Goal: Information Seeking & Learning: Find specific fact

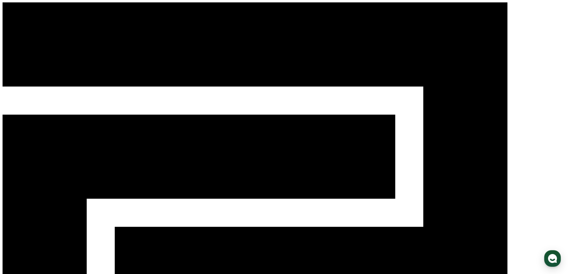
type input "**********"
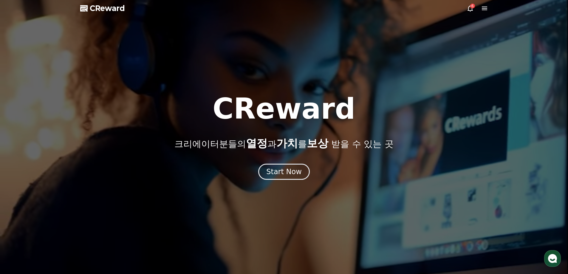
click at [274, 181] on div at bounding box center [284, 137] width 568 height 274
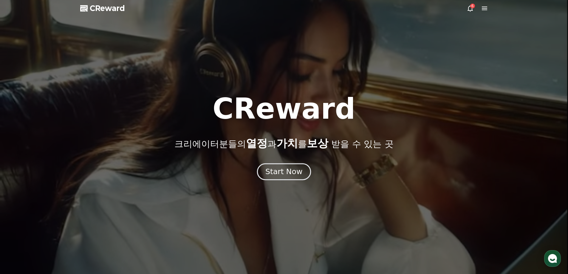
click at [274, 177] on button "Start Now" at bounding box center [284, 171] width 54 height 17
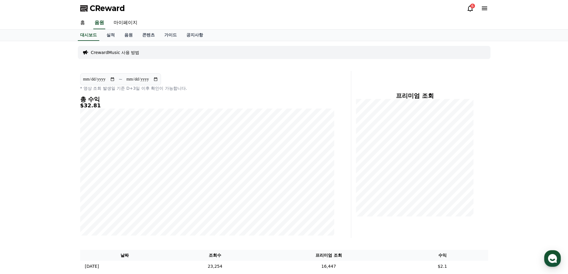
click at [473, 9] on icon at bounding box center [470, 8] width 7 height 7
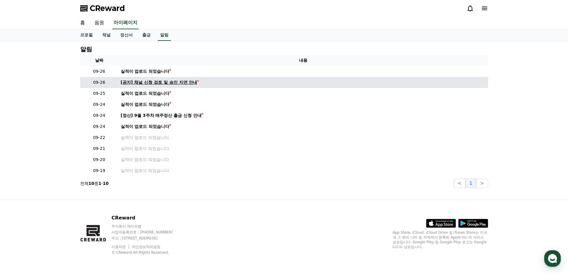
click at [185, 81] on div "[공지] 채널 신청 검토 및 승인 지연 안내" at bounding box center [159, 82] width 77 height 6
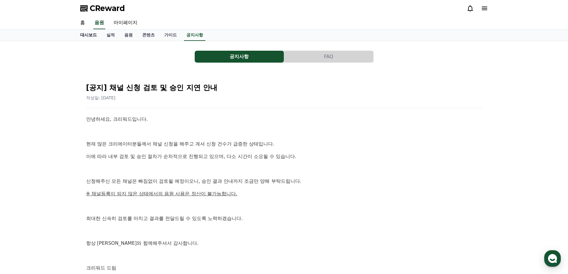
click at [89, 38] on link "대시보드" at bounding box center [88, 35] width 26 height 11
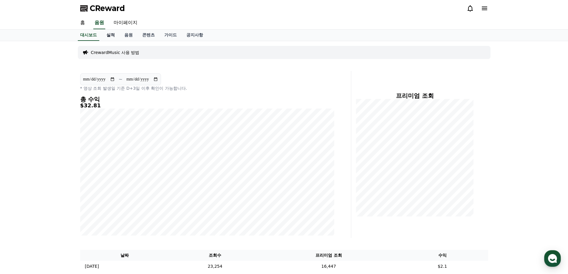
click at [110, 35] on link "실적" at bounding box center [111, 35] width 18 height 11
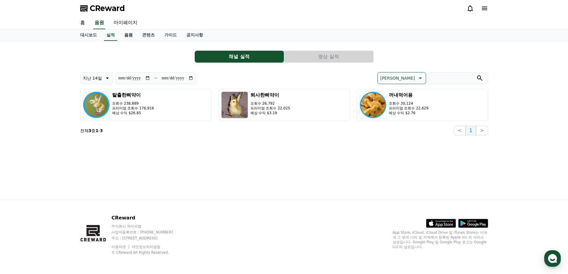
click at [127, 36] on link "음원" at bounding box center [129, 35] width 18 height 11
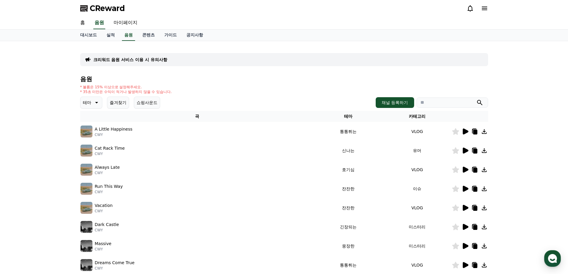
click at [136, 58] on p "크리워드 음원 서비스 이용 시 유의사항" at bounding box center [130, 60] width 74 height 6
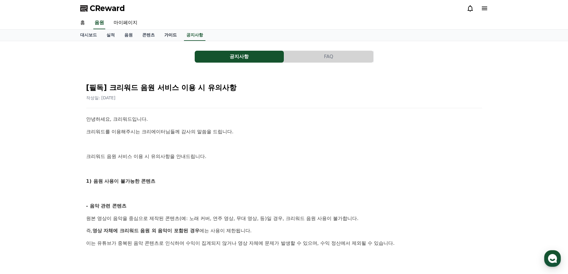
click at [167, 37] on link "가이드" at bounding box center [171, 35] width 22 height 11
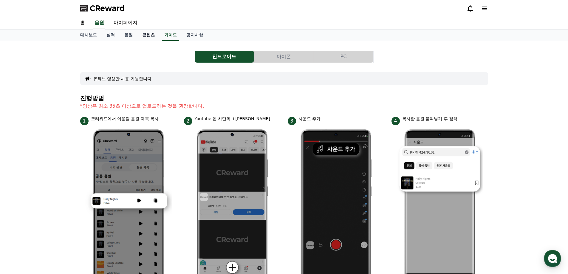
click at [153, 38] on link "콘텐츠" at bounding box center [149, 35] width 22 height 11
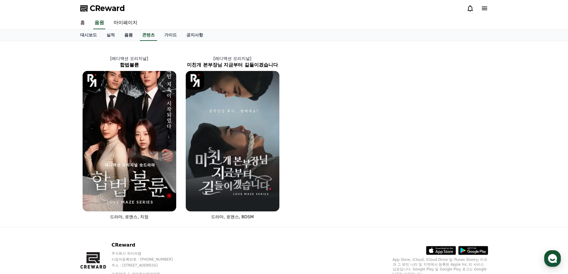
click at [125, 37] on link "음원" at bounding box center [129, 35] width 18 height 11
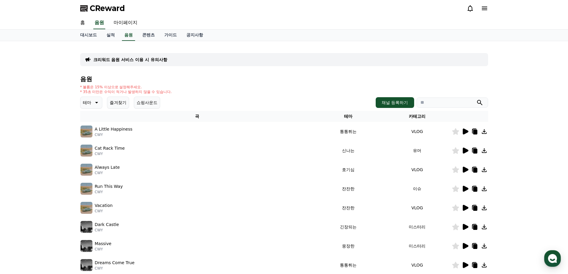
click at [433, 99] on input "search" at bounding box center [453, 103] width 72 height 10
type input "*"
click at [476, 99] on button "submit" at bounding box center [479, 102] width 7 height 7
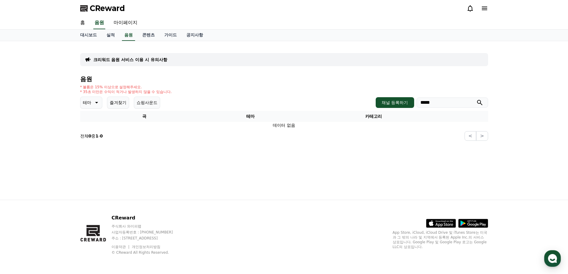
type input "*****"
click at [476, 99] on button "submit" at bounding box center [479, 102] width 7 height 7
click at [414, 98] on div "채널 등록하기 *****" at bounding box center [432, 102] width 112 height 11
click at [395, 100] on button "채널 등록하기" at bounding box center [395, 102] width 38 height 11
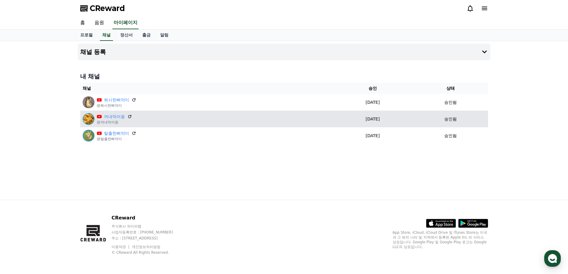
drag, startPoint x: 272, startPoint y: 112, endPoint x: 279, endPoint y: 113, distance: 6.6
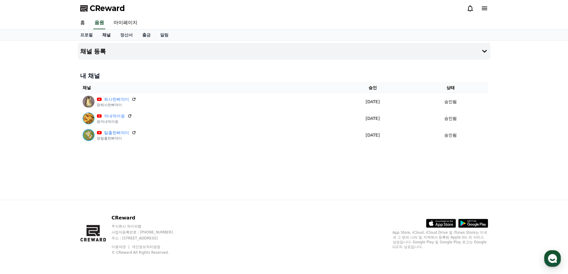
click at [108, 30] on link "채널" at bounding box center [107, 35] width 18 height 11
click at [124, 33] on link "정산서" at bounding box center [126, 35] width 22 height 11
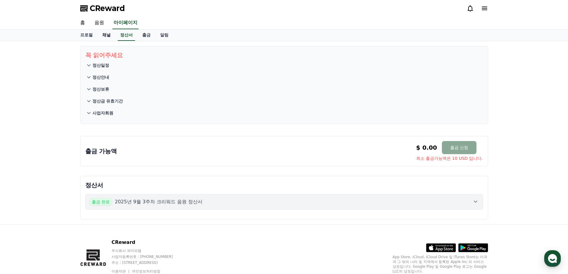
click at [105, 31] on link "채널" at bounding box center [107, 35] width 18 height 11
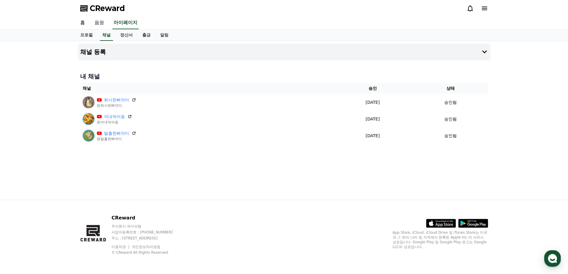
click at [102, 18] on link "음원" at bounding box center [99, 23] width 19 height 13
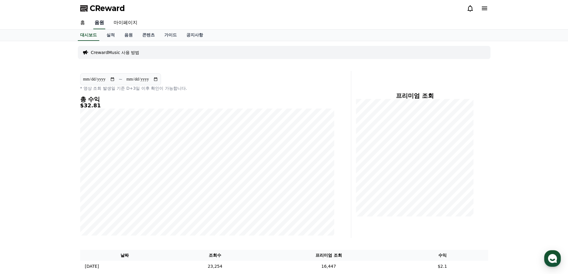
click at [101, 23] on link "음원" at bounding box center [99, 23] width 12 height 13
click at [127, 34] on link "음원" at bounding box center [129, 35] width 18 height 11
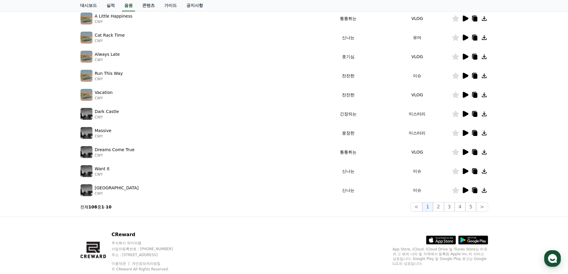
scroll to position [130, 0]
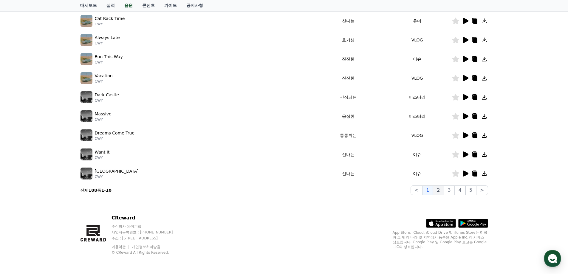
click at [444, 191] on button "2" at bounding box center [438, 191] width 11 height 10
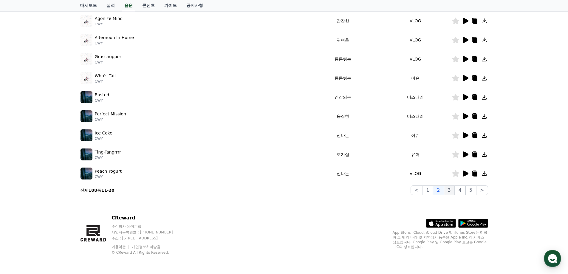
click at [451, 193] on button "3" at bounding box center [449, 191] width 11 height 10
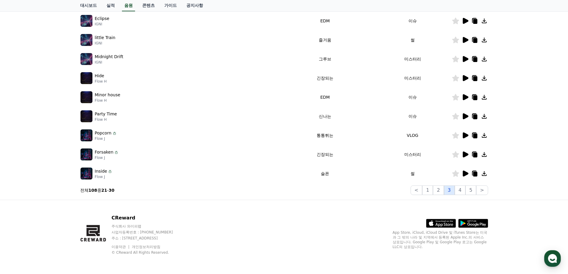
click at [455, 193] on button "3" at bounding box center [449, 191] width 11 height 10
click at [459, 194] on button "4" at bounding box center [460, 191] width 11 height 10
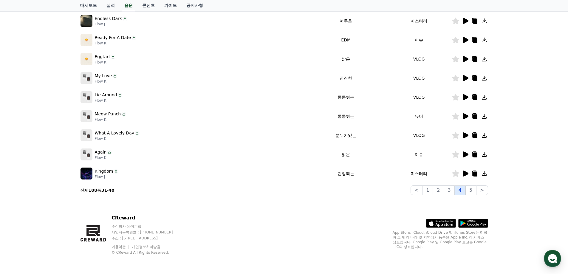
click at [464, 194] on button "4" at bounding box center [460, 191] width 11 height 10
click at [469, 194] on button "5" at bounding box center [471, 191] width 11 height 10
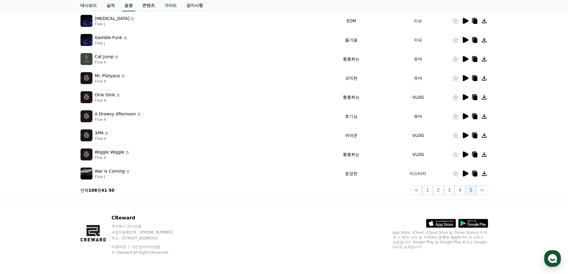
click at [470, 194] on button "5" at bounding box center [471, 191] width 11 height 10
click at [475, 195] on div "크리워드 음원 서비스 이용 시 유의사항 음원 * 볼륨은 15% 이상으로 설정해주세요. * 35초 미만은 수익이 적거나 발생하지 않을 수 있습니…" at bounding box center [284, 56] width 413 height 284
click at [476, 195] on div "크리워드 음원 서비스 이용 시 유의사항 음원 * 볼륨은 15% 이상으로 설정해주세요. * 35초 미만은 수익이 적거나 발생하지 않을 수 있습니…" at bounding box center [284, 56] width 413 height 284
click at [477, 195] on div "크리워드 음원 서비스 이용 시 유의사항 음원 * 볼륨은 15% 이상으로 설정해주세요. * 35초 미만은 수익이 적거나 발생하지 않을 수 있습니…" at bounding box center [284, 56] width 413 height 284
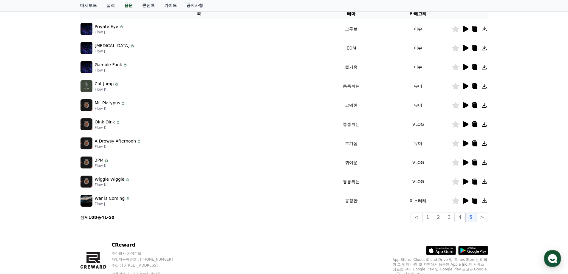
scroll to position [100, 0]
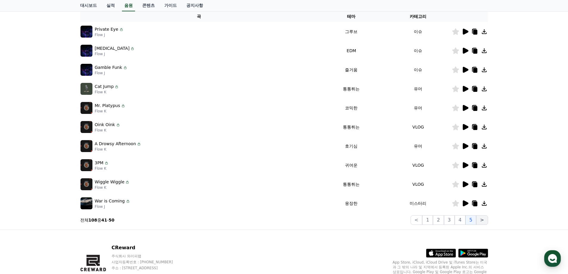
click at [485, 220] on button ">" at bounding box center [482, 220] width 12 height 10
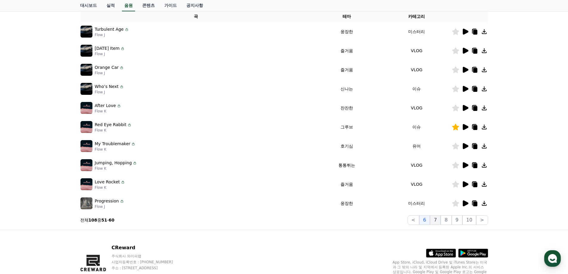
click at [438, 221] on button "7" at bounding box center [435, 220] width 11 height 10
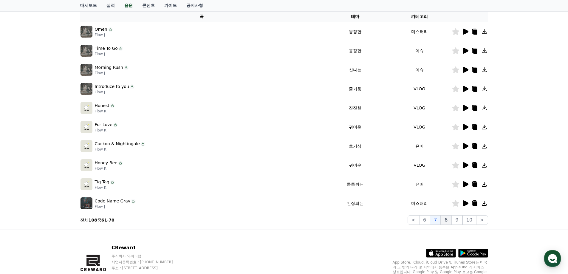
click at [448, 222] on button "8" at bounding box center [446, 220] width 11 height 10
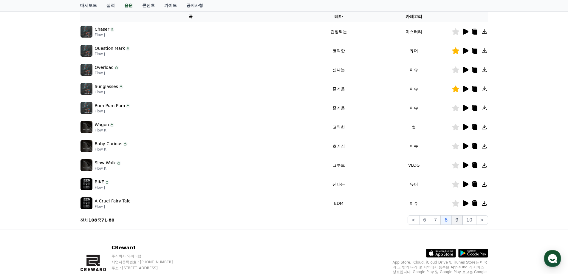
click at [459, 222] on button "9" at bounding box center [457, 220] width 11 height 10
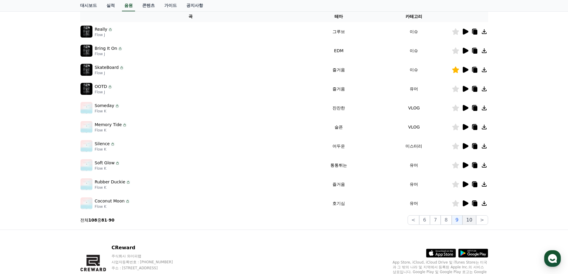
click at [469, 222] on button "10" at bounding box center [470, 220] width 14 height 10
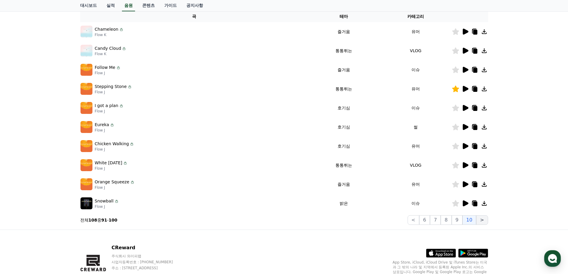
click at [481, 221] on button ">" at bounding box center [482, 220] width 12 height 10
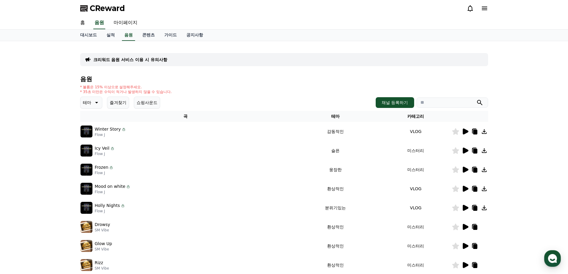
click at [414, 106] on div "채널 등록하기" at bounding box center [432, 102] width 112 height 11
click at [438, 102] on input "search" at bounding box center [453, 103] width 72 height 10
paste input "**********"
type input "**********"
click at [482, 104] on icon "submit" at bounding box center [479, 102] width 7 height 7
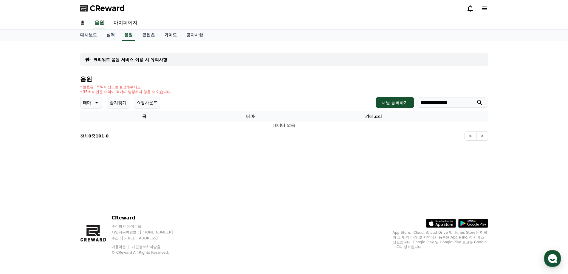
click at [179, 38] on link "가이드" at bounding box center [171, 35] width 22 height 11
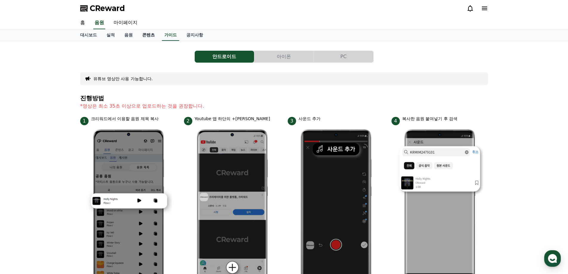
click at [146, 34] on link "콘텐츠" at bounding box center [149, 35] width 22 height 11
click at [126, 37] on link "음원" at bounding box center [129, 35] width 18 height 11
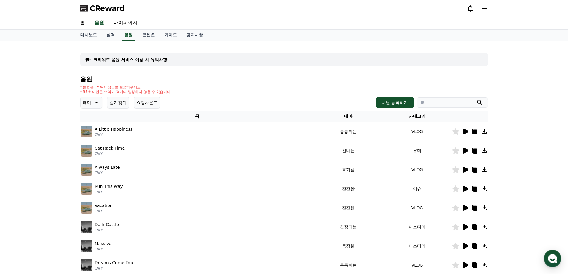
click at [89, 127] on img at bounding box center [87, 132] width 12 height 12
click at [464, 132] on icon at bounding box center [466, 132] width 6 height 6
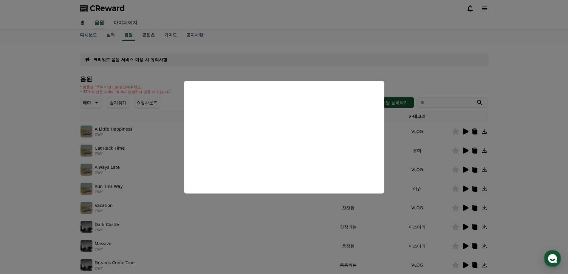
click at [428, 98] on button "close modal" at bounding box center [284, 137] width 568 height 274
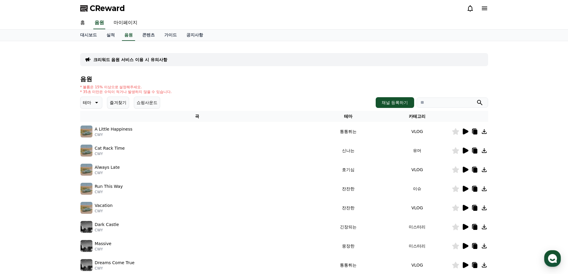
click at [145, 103] on button "쇼핑사운드" at bounding box center [147, 103] width 26 height 12
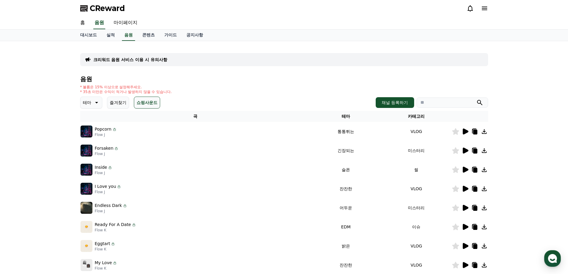
click at [465, 132] on icon at bounding box center [466, 132] width 6 height 6
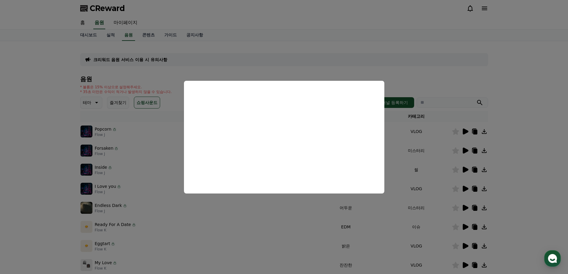
drag, startPoint x: 431, startPoint y: 163, endPoint x: 436, endPoint y: 165, distance: 5.7
click at [431, 163] on button "close modal" at bounding box center [284, 137] width 568 height 274
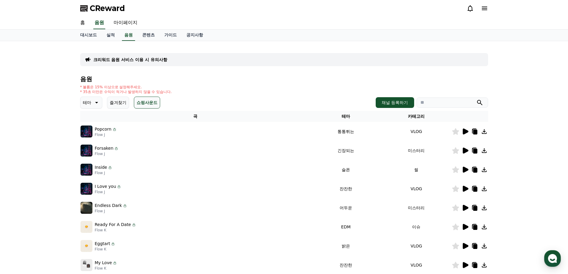
click at [466, 150] on icon at bounding box center [466, 151] width 6 height 6
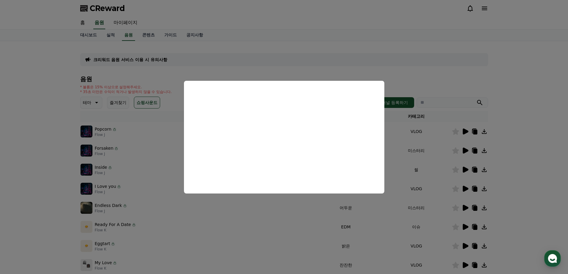
click at [430, 185] on button "close modal" at bounding box center [284, 137] width 568 height 274
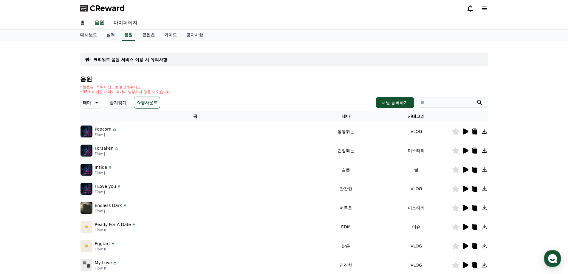
click at [453, 105] on input "search" at bounding box center [453, 103] width 72 height 10
type input "***"
click at [476, 99] on button "submit" at bounding box center [479, 102] width 7 height 7
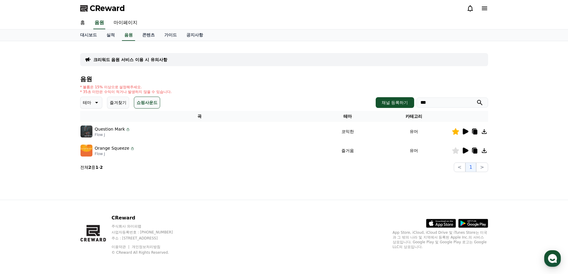
click at [466, 131] on icon at bounding box center [466, 132] width 6 height 6
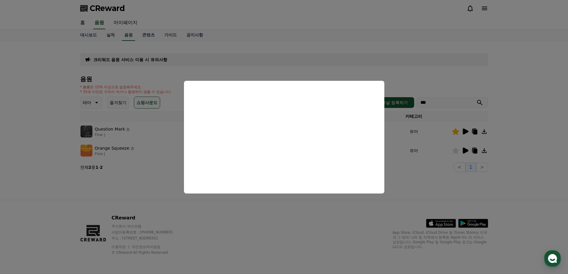
drag, startPoint x: 427, startPoint y: 191, endPoint x: 434, endPoint y: 188, distance: 7.6
click at [434, 188] on button "close modal" at bounding box center [284, 137] width 568 height 274
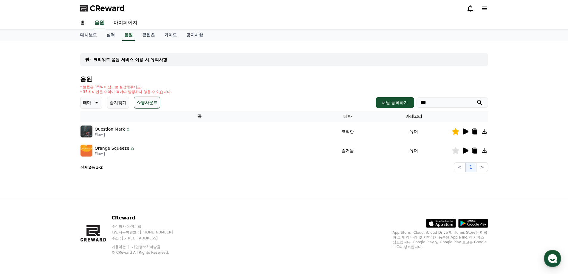
click at [464, 153] on icon at bounding box center [466, 151] width 6 height 6
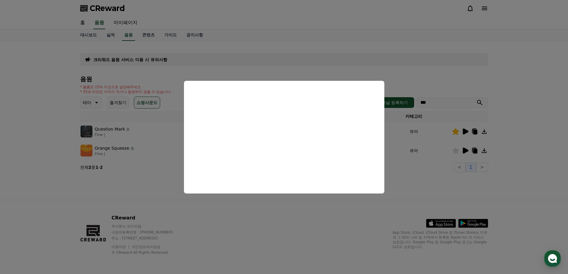
click at [135, 181] on button "close modal" at bounding box center [284, 137] width 568 height 274
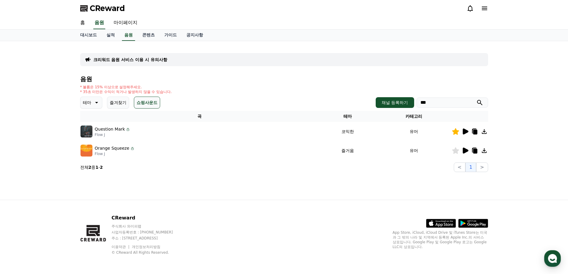
click at [415, 132] on td "유머" at bounding box center [413, 131] width 75 height 19
click at [414, 130] on td "유머" at bounding box center [413, 131] width 75 height 19
click at [443, 107] on input "***" at bounding box center [453, 103] width 72 height 10
drag, startPoint x: 457, startPoint y: 101, endPoint x: 359, endPoint y: 100, distance: 98.1
click at [366, 101] on div "테마 즐겨찾기 쇼핑사운드 채널 등록하기 ***" at bounding box center [284, 103] width 408 height 12
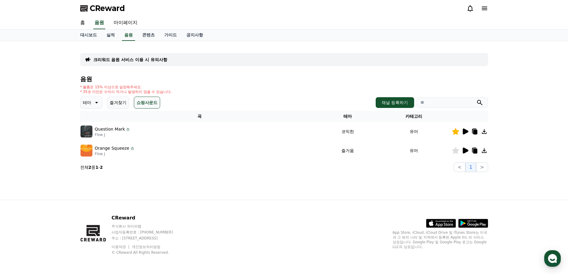
click at [476, 99] on button "submit" at bounding box center [479, 102] width 7 height 7
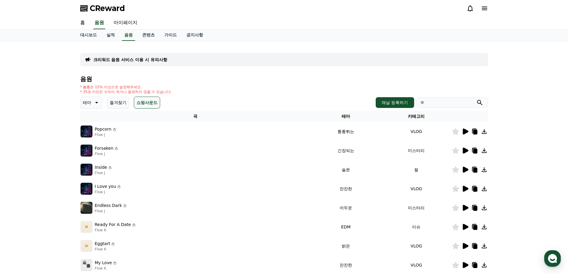
click at [465, 152] on icon at bounding box center [466, 151] width 6 height 6
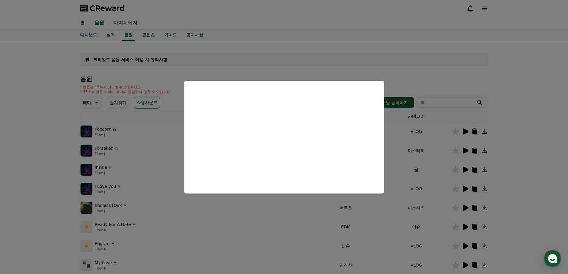
drag, startPoint x: 435, startPoint y: 174, endPoint x: 453, endPoint y: 176, distance: 18.9
click at [435, 174] on button "close modal" at bounding box center [284, 137] width 568 height 274
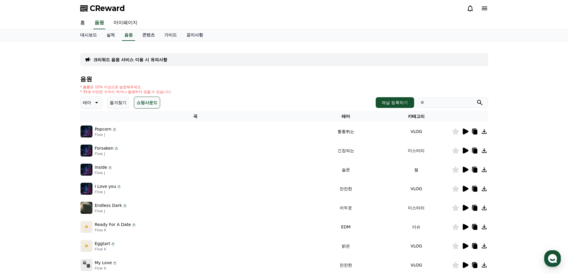
click at [462, 172] on icon at bounding box center [465, 169] width 7 height 7
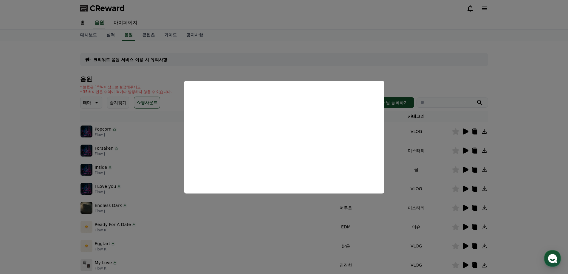
click at [442, 185] on button "close modal" at bounding box center [284, 137] width 568 height 274
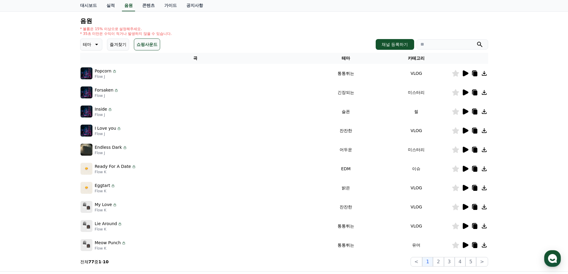
scroll to position [60, 0]
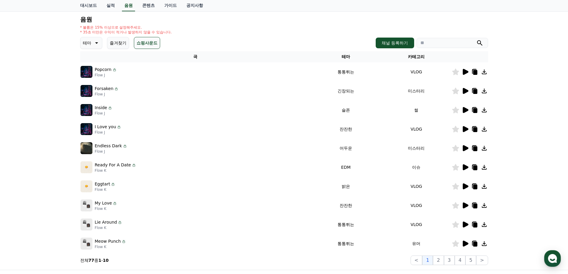
click at [466, 165] on icon at bounding box center [465, 167] width 7 height 7
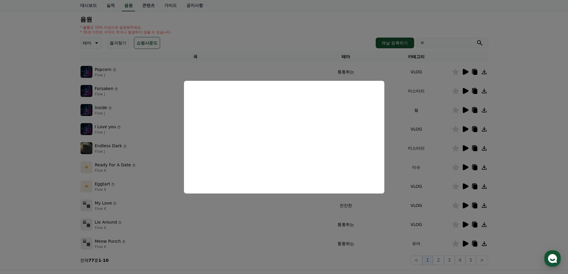
click at [465, 243] on button "close modal" at bounding box center [284, 137] width 568 height 274
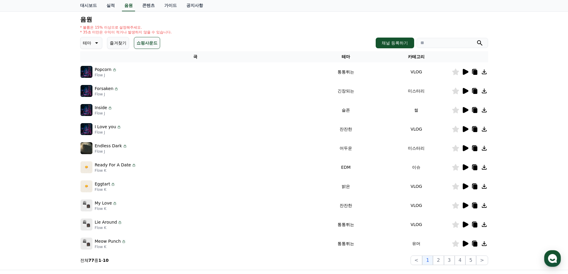
click at [466, 242] on icon at bounding box center [466, 244] width 6 height 6
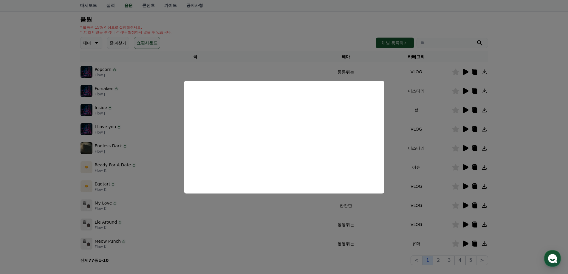
drag, startPoint x: 416, startPoint y: 256, endPoint x: 428, endPoint y: 261, distance: 13.8
click at [418, 257] on button "close modal" at bounding box center [284, 137] width 568 height 274
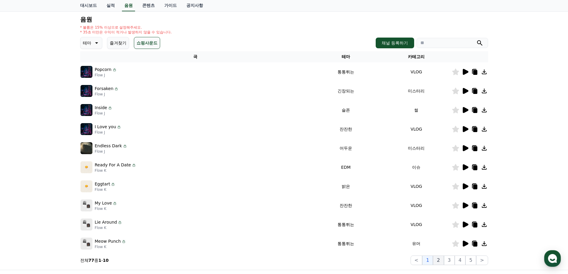
click at [442, 260] on button "2" at bounding box center [438, 261] width 11 height 10
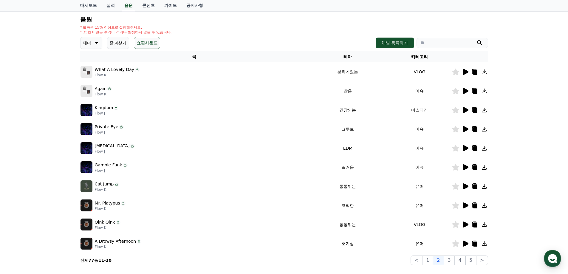
click at [463, 244] on icon at bounding box center [466, 244] width 6 height 6
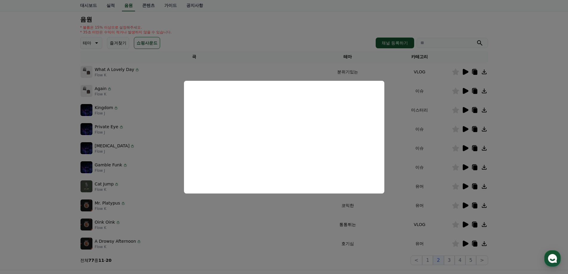
click at [297, 193] on iframe "modal" at bounding box center [284, 137] width 200 height 113
click at [278, 228] on button "close modal" at bounding box center [284, 137] width 568 height 274
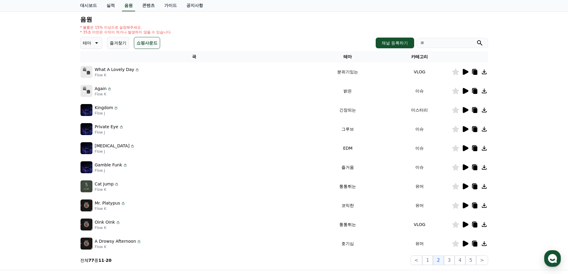
click at [94, 243] on div "A Drowsy Afternoon Flow K" at bounding box center [195, 244] width 228 height 12
drag, startPoint x: 95, startPoint y: 242, endPoint x: 132, endPoint y: 243, distance: 36.7
click at [132, 243] on p "A Drowsy Afternoon" at bounding box center [115, 241] width 41 height 6
copy p "A Drowsy Afternoon"
